Goal: Transaction & Acquisition: Purchase product/service

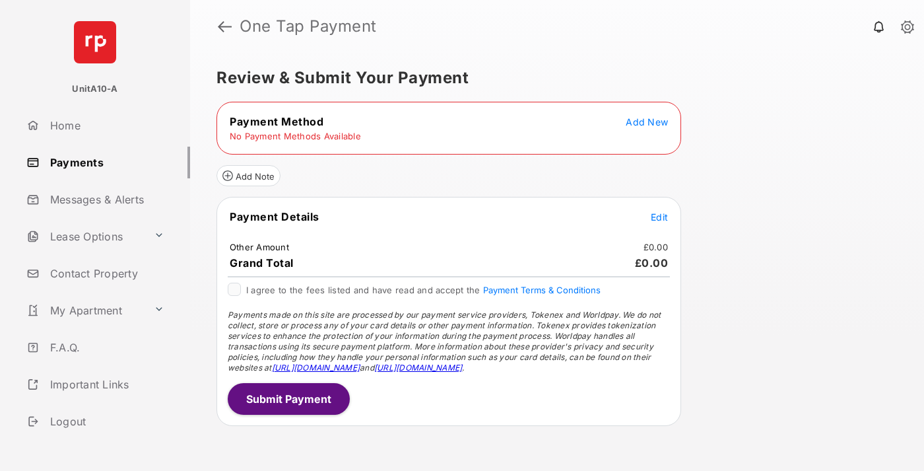
click at [647, 121] on span "Add New" at bounding box center [647, 121] width 42 height 11
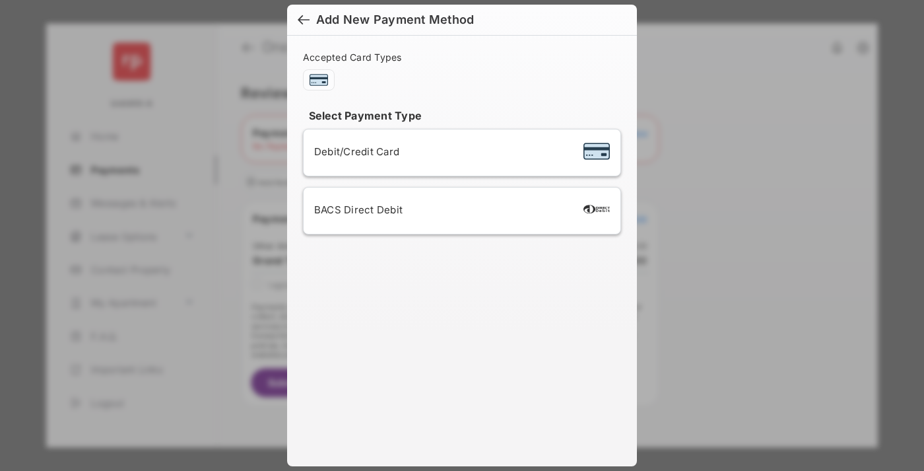
click at [353, 151] on span "Debit/Credit Card" at bounding box center [356, 151] width 85 height 13
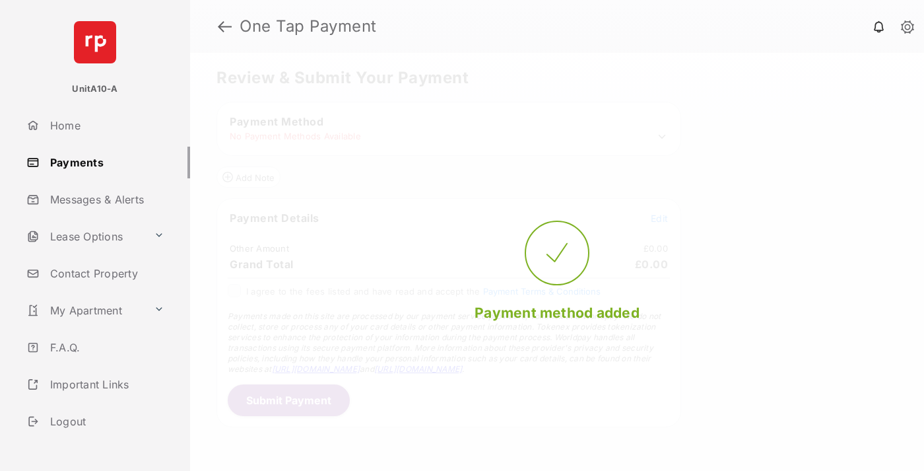
click at [659, 218] on span "Edit" at bounding box center [659, 218] width 17 height 11
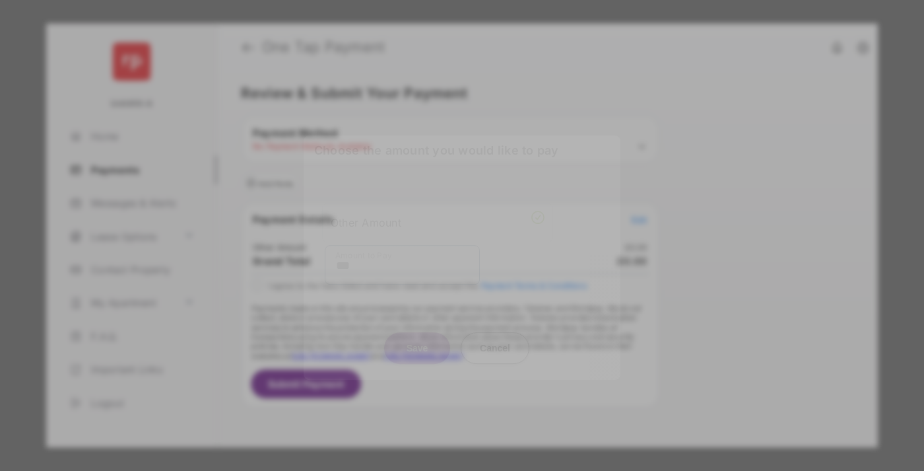
type input "***"
click at [417, 336] on button "Save" at bounding box center [417, 348] width 66 height 32
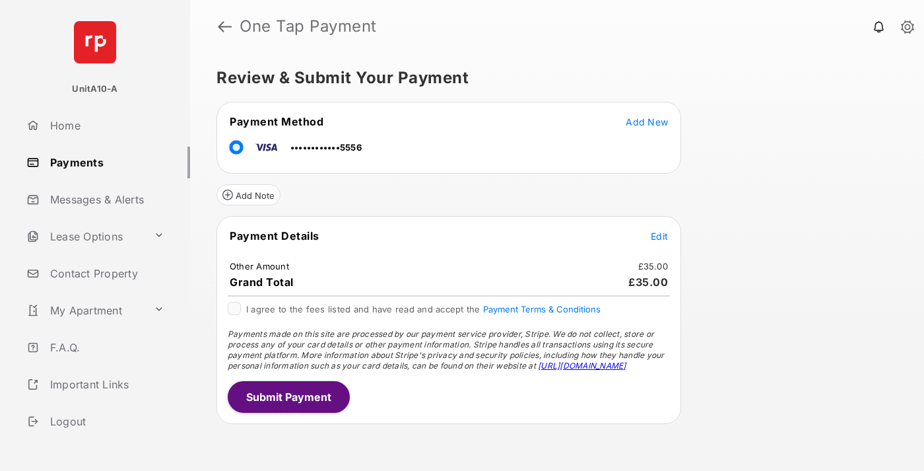
click at [288, 396] on button "Submit Payment" at bounding box center [289, 397] width 122 height 32
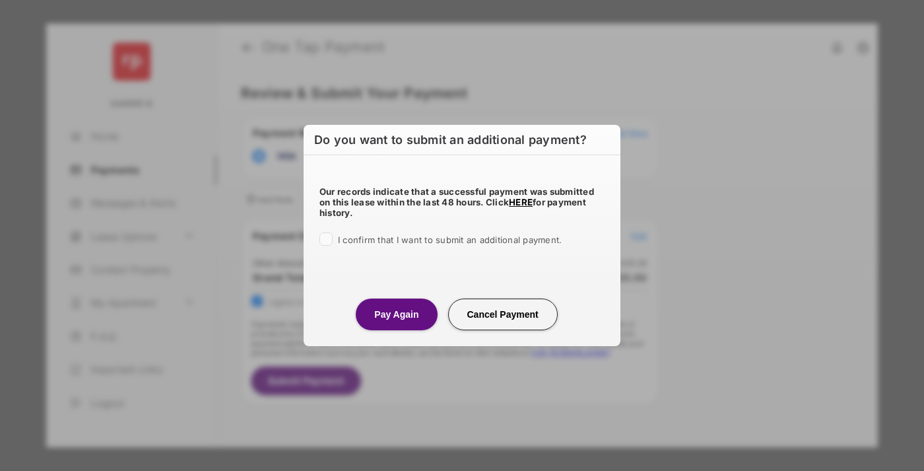
click at [396, 313] on button "Pay Again" at bounding box center [396, 314] width 81 height 32
